Goal: Check status: Check status

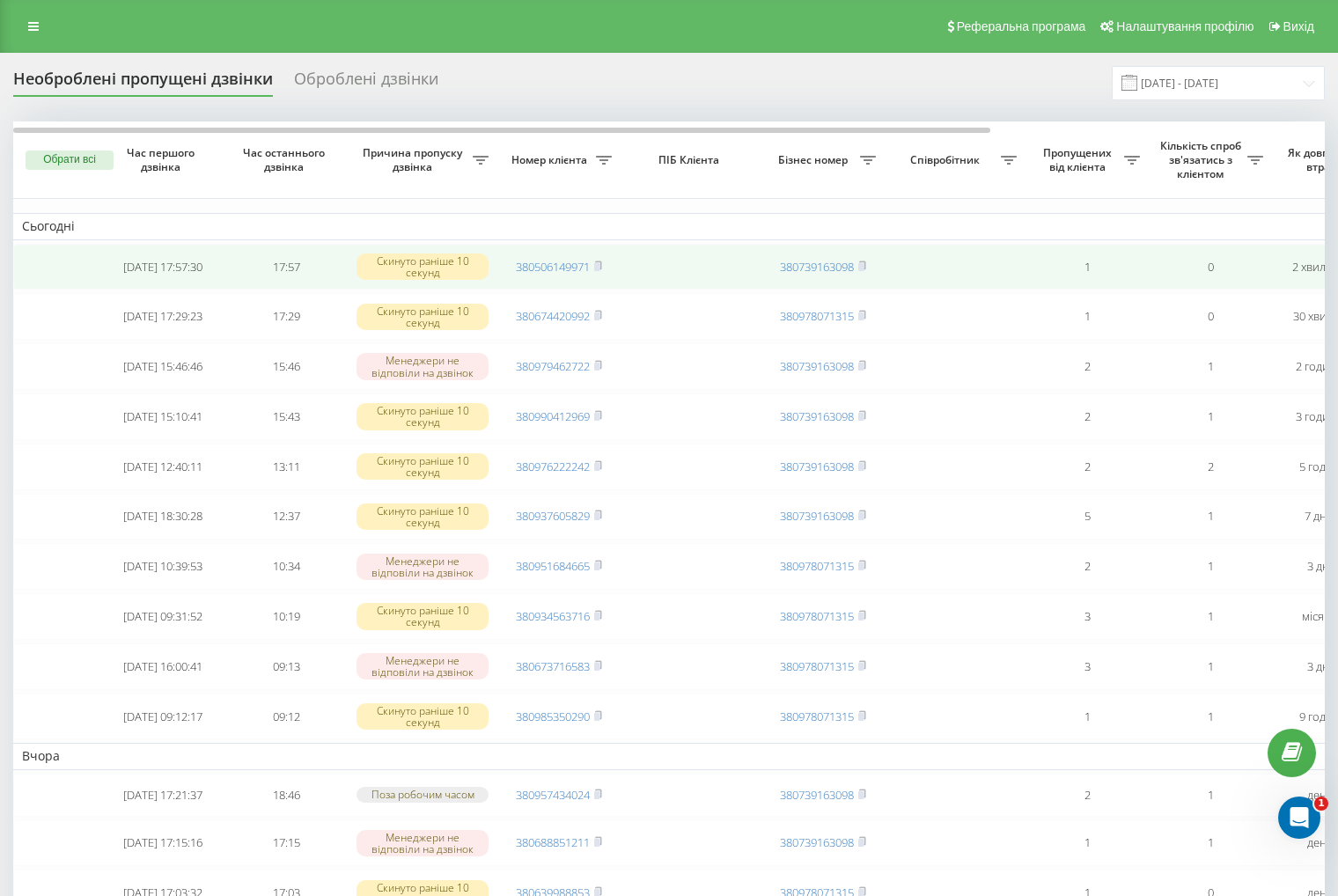
drag, startPoint x: 600, startPoint y: 263, endPoint x: 638, endPoint y: 261, distance: 38.1
click at [600, 263] on icon at bounding box center [597, 264] width 6 height 8
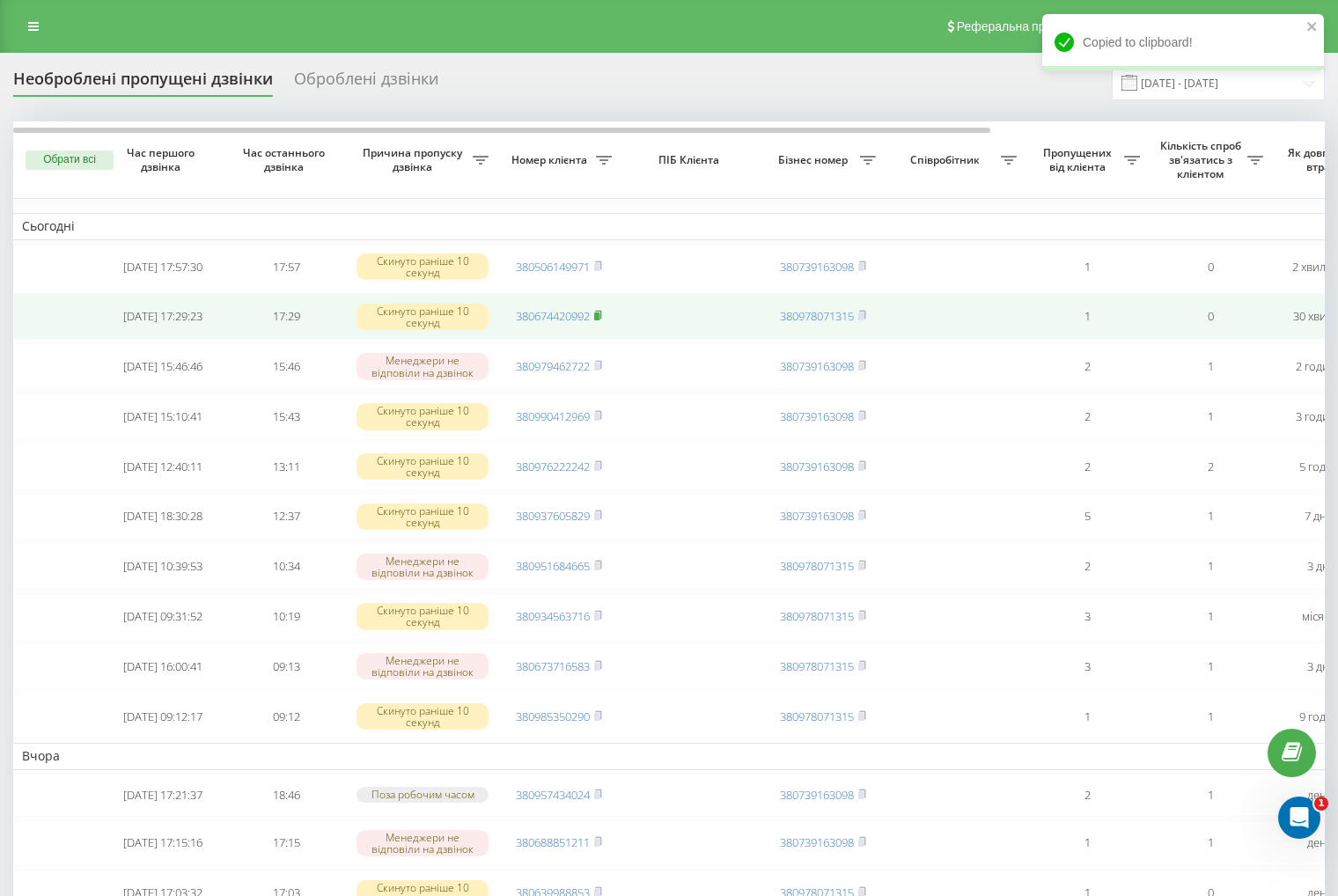
click at [602, 320] on icon at bounding box center [598, 314] width 8 height 11
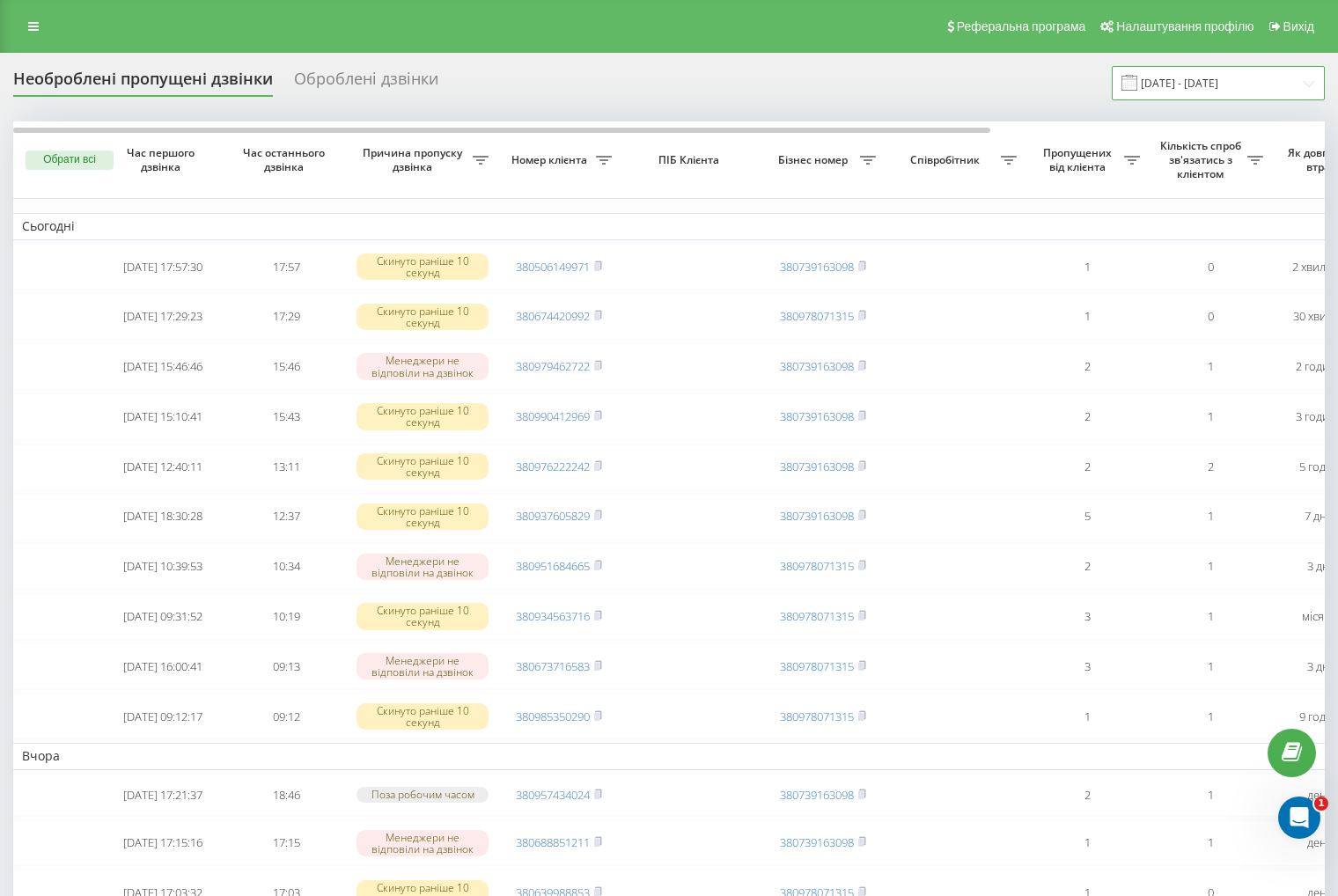
click at [1195, 90] on input "[DATE] - [DATE]" at bounding box center [1218, 82] width 213 height 34
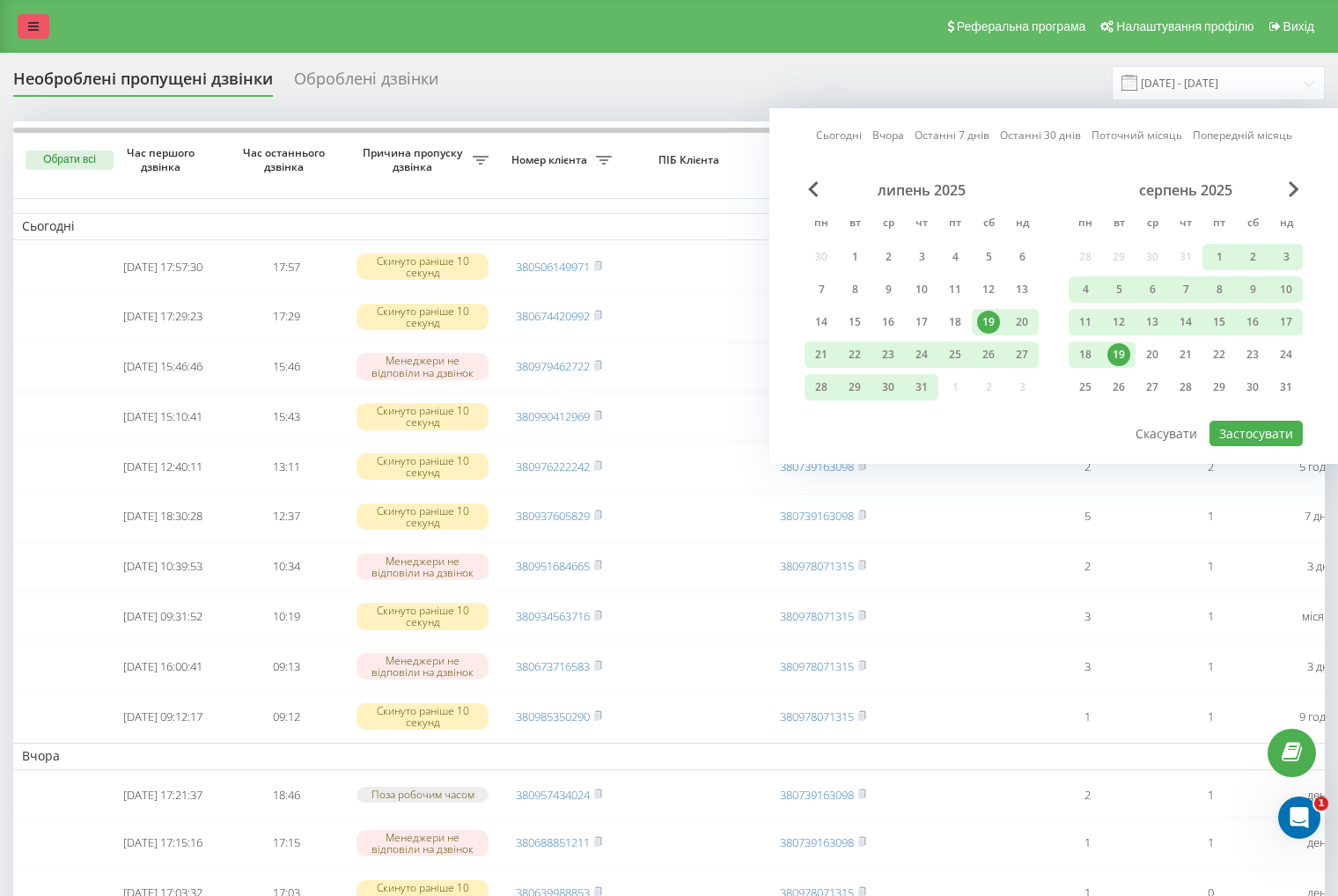
click at [23, 24] on link at bounding box center [33, 25] width 31 height 24
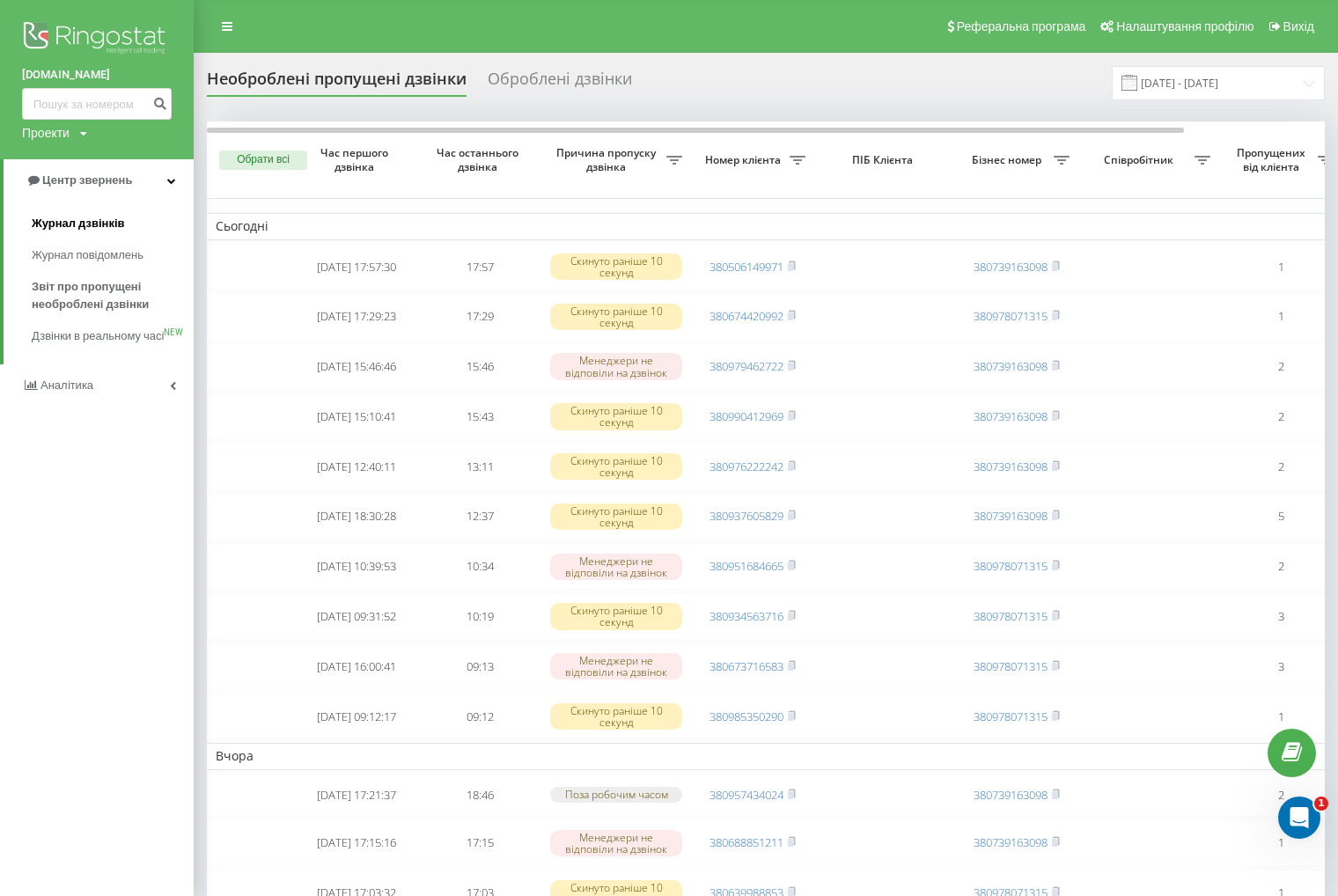
click at [94, 230] on span "Журнал дзвінків" at bounding box center [77, 223] width 93 height 18
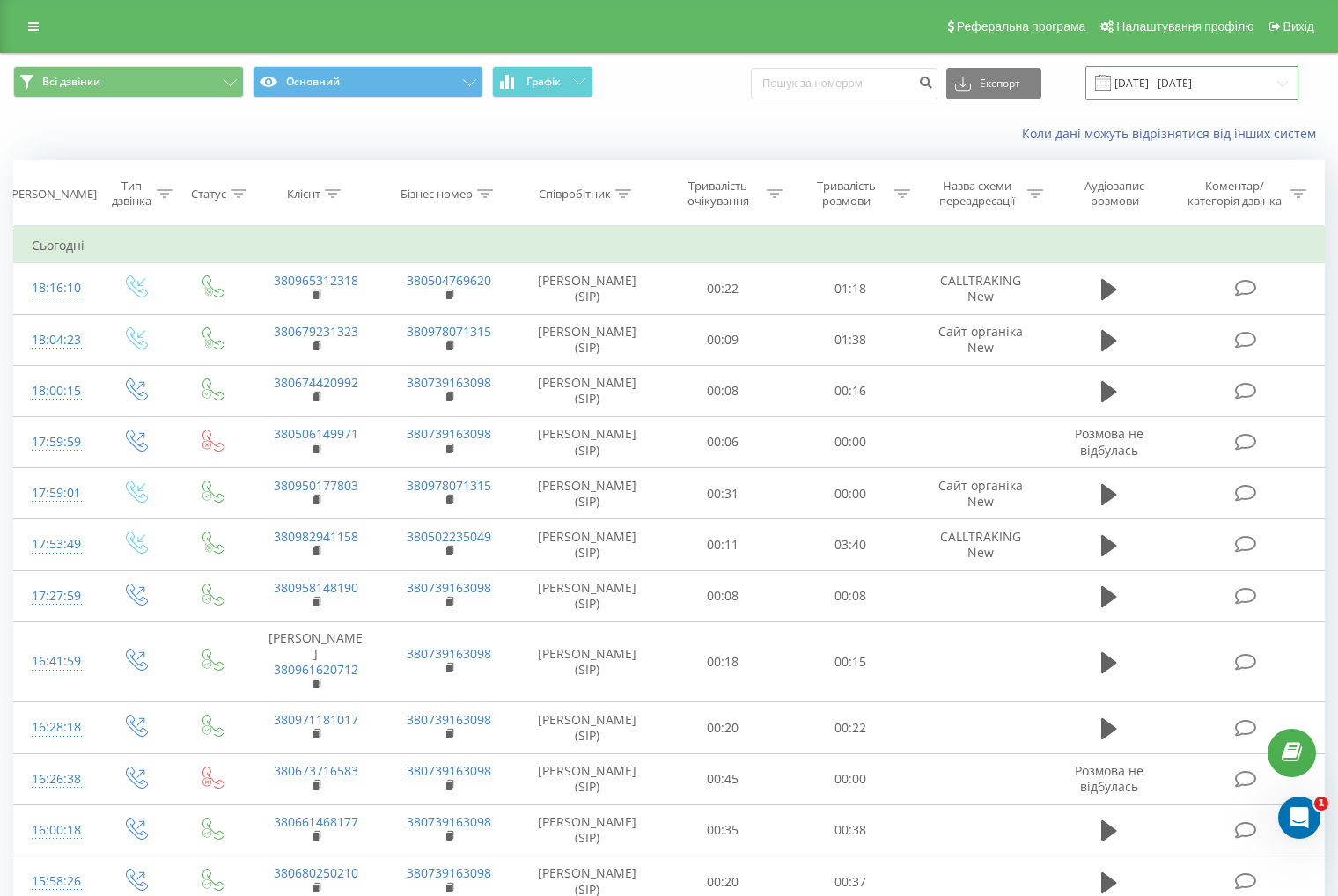
click at [1211, 88] on input "[DATE] - [DATE]" at bounding box center [1191, 82] width 213 height 34
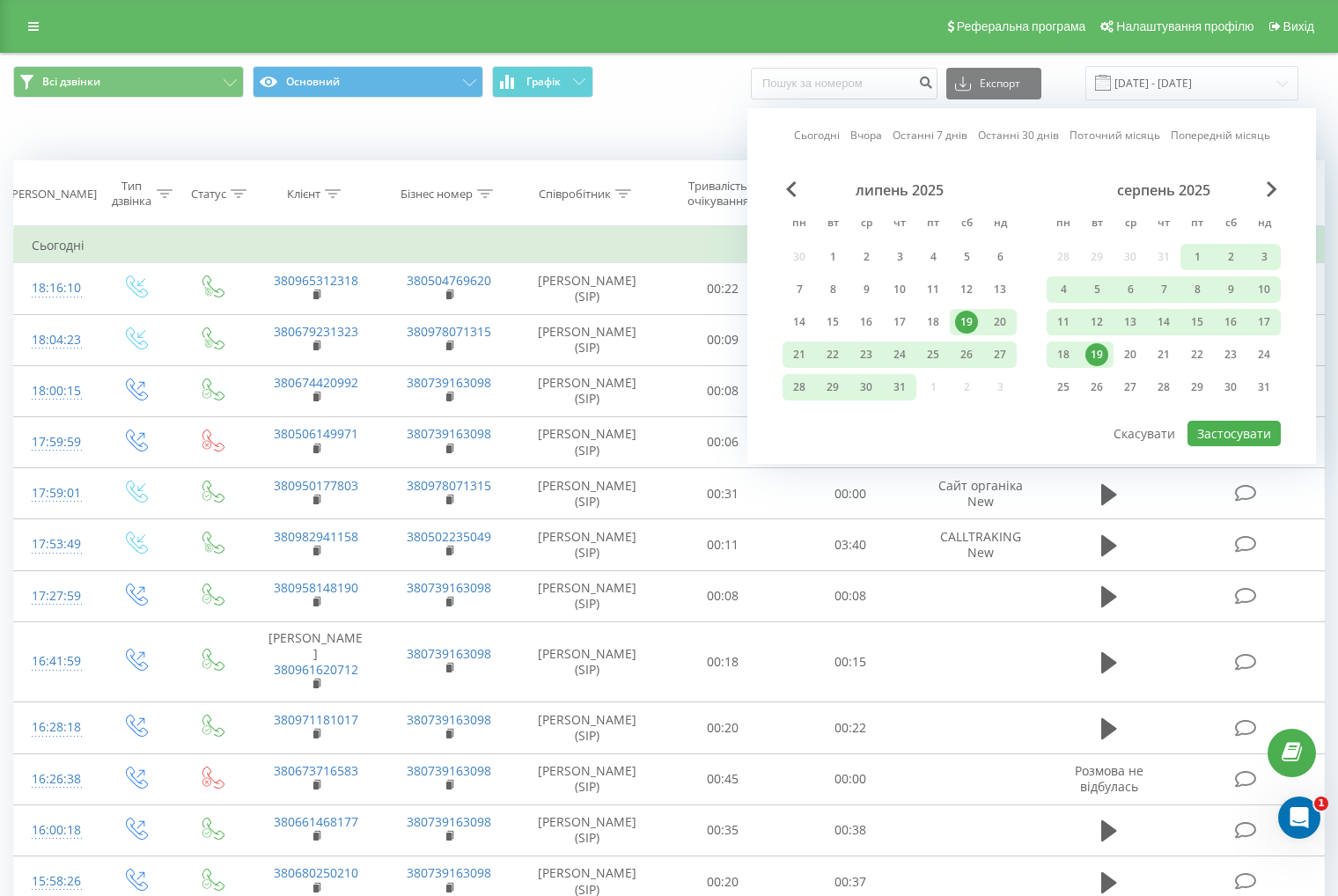
click at [1101, 354] on div "19" at bounding box center [1096, 354] width 23 height 23
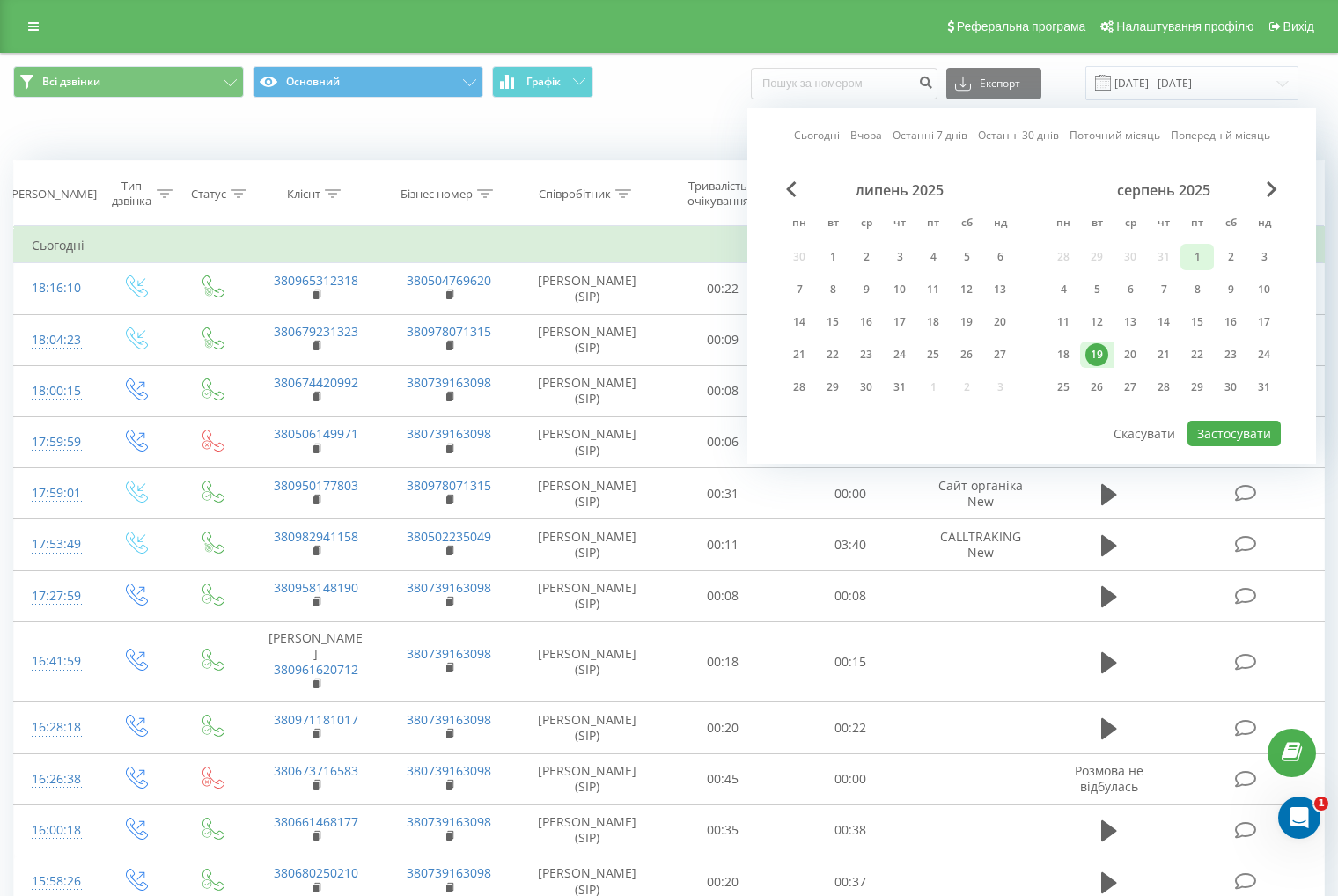
click at [1188, 258] on div "1" at bounding box center [1196, 257] width 23 height 23
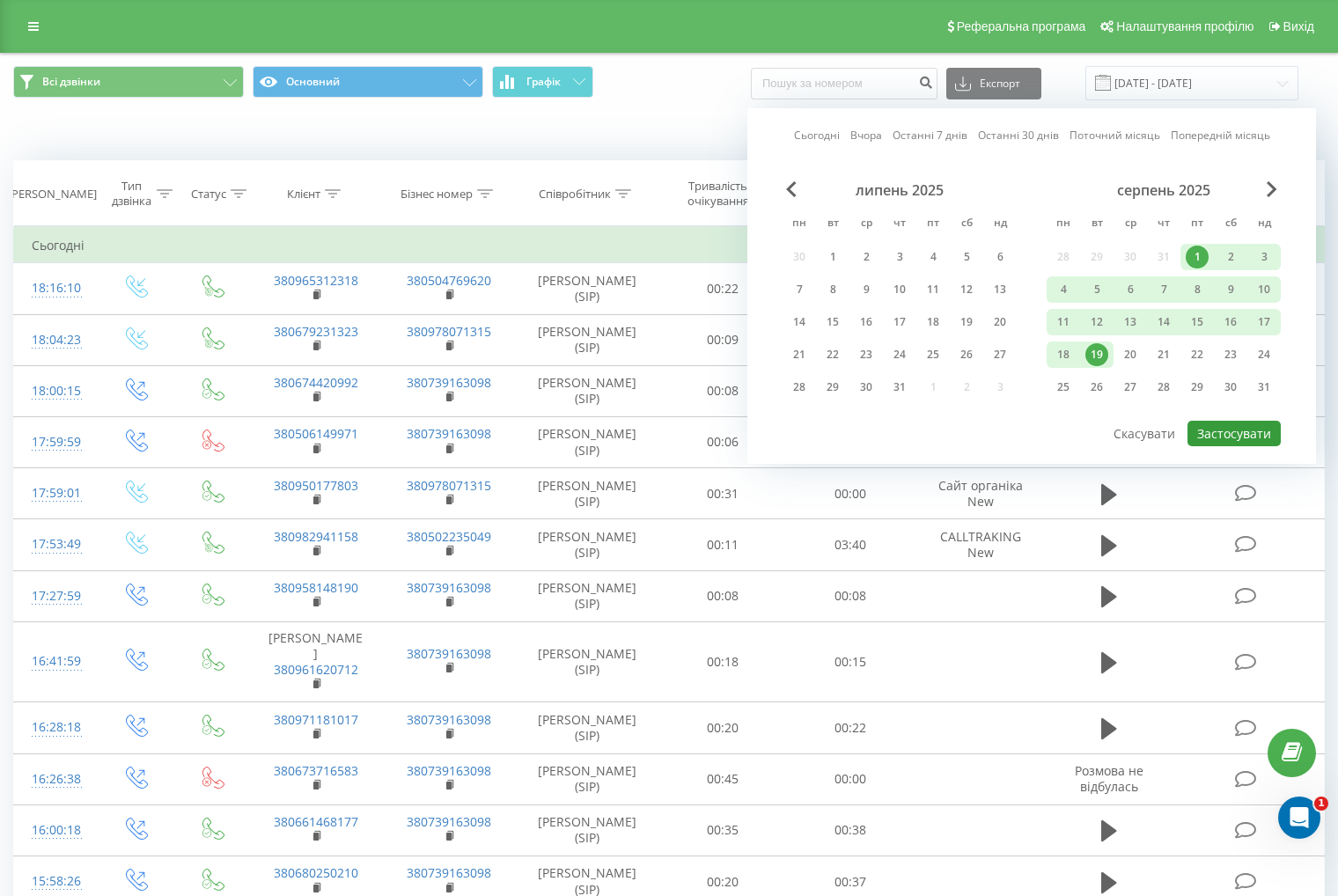
click at [1240, 434] on button "Застосувати" at bounding box center [1233, 434] width 93 height 25
type input "01.08.2025 - 19.08.2025"
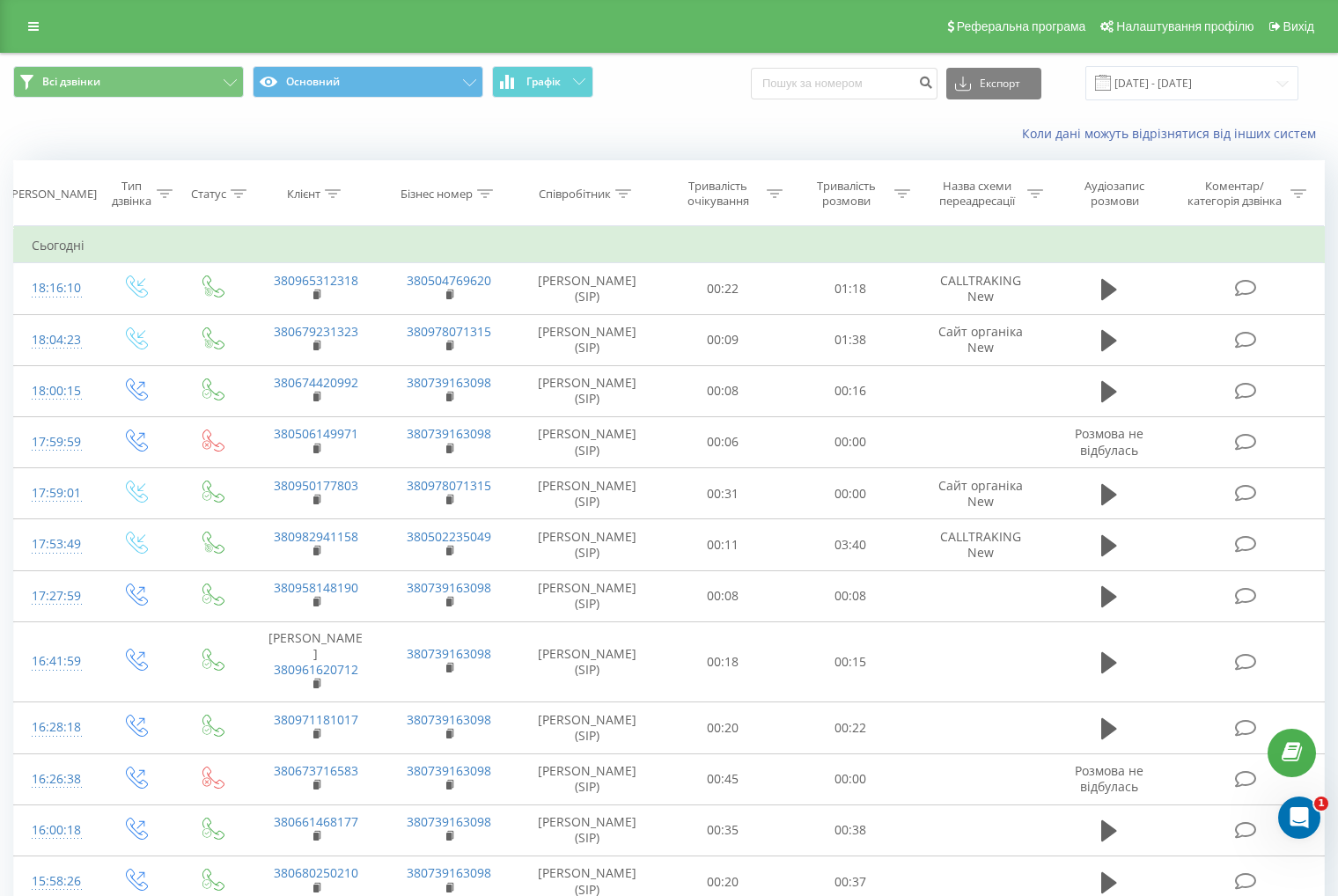
scroll to position [743, 0]
